Goal: Entertainment & Leisure: Consume media (video, audio)

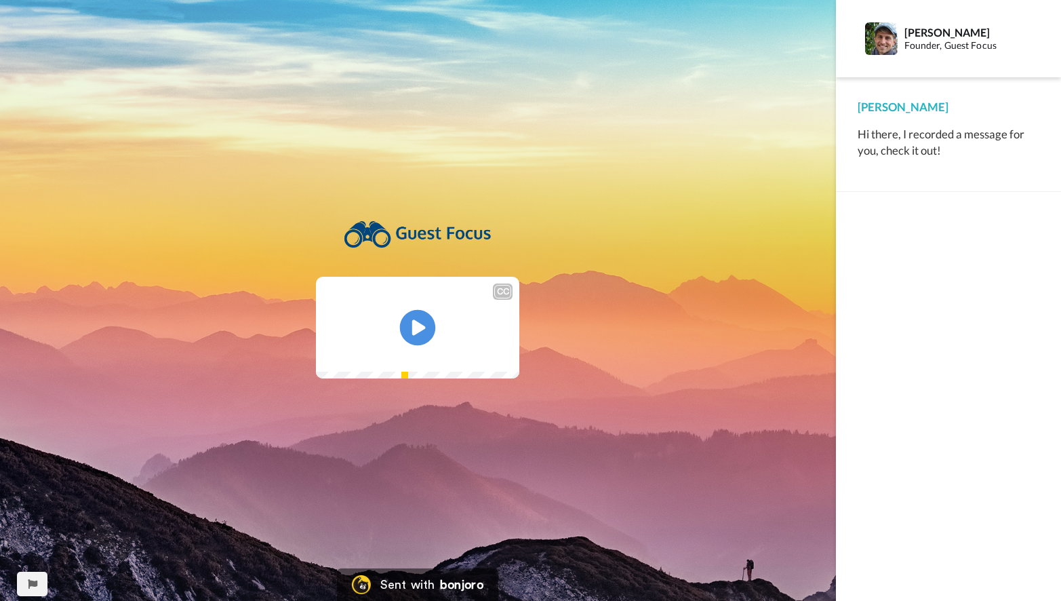
click at [412, 323] on icon at bounding box center [418, 328] width 36 height 36
click at [316, 363] on video at bounding box center [417, 328] width 203 height 102
click at [405, 328] on icon at bounding box center [418, 328] width 36 height 36
click at [493, 277] on video at bounding box center [417, 328] width 203 height 102
click at [418, 320] on icon at bounding box center [418, 328] width 36 height 36
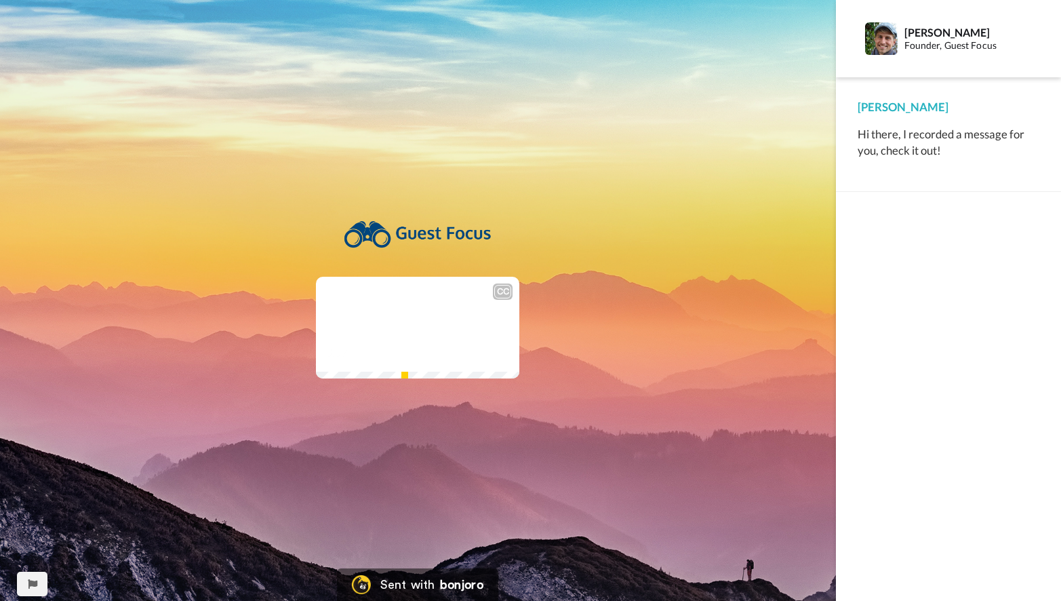
click at [323, 338] on video at bounding box center [417, 328] width 203 height 102
click at [424, 334] on icon at bounding box center [418, 328] width 36 height 36
click at [416, 325] on icon at bounding box center [418, 328] width 36 height 36
